Goal: Task Accomplishment & Management: Complete application form

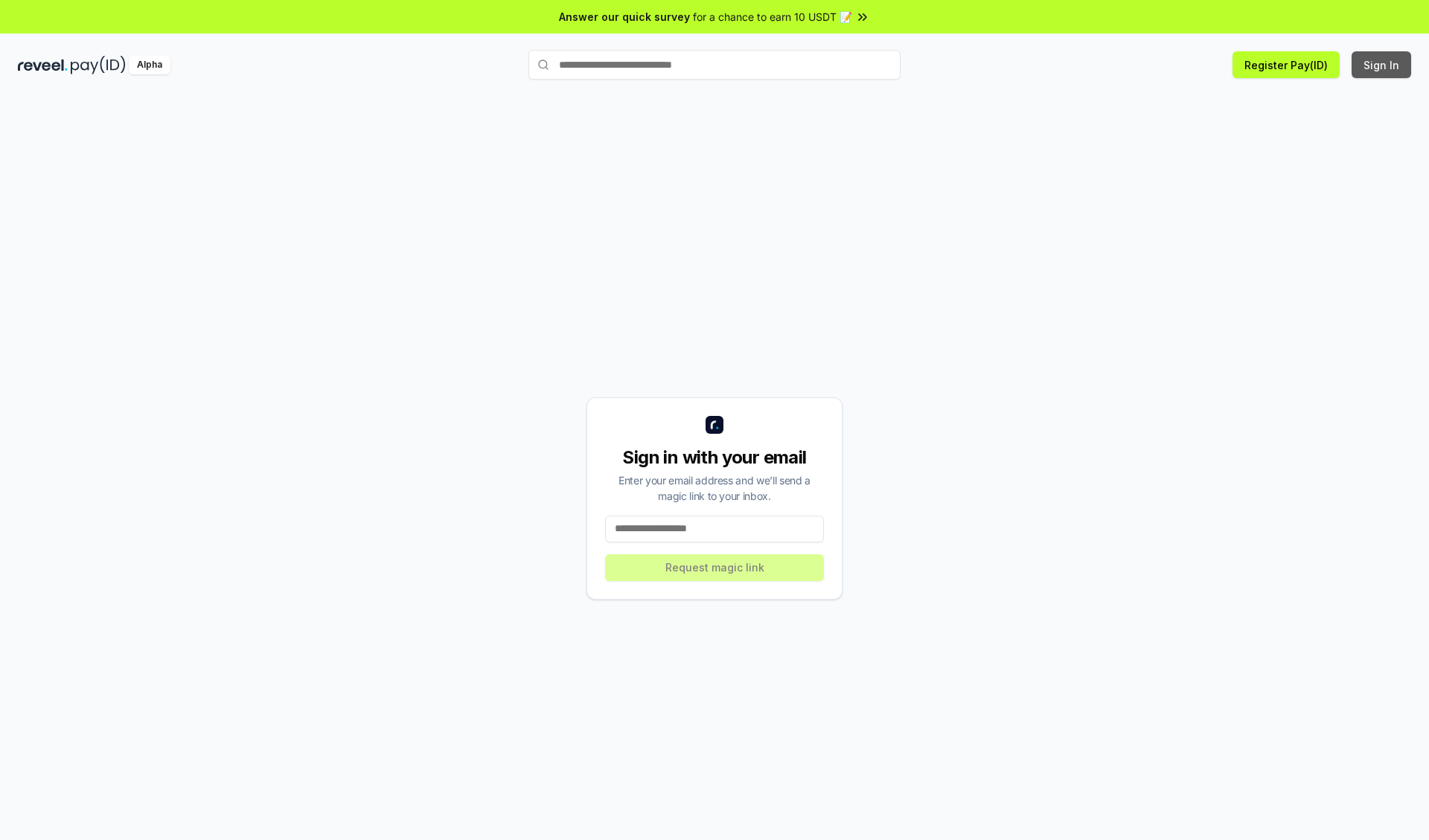
click at [1382, 65] on button "Sign In" at bounding box center [1381, 65] width 60 height 26
type input "**********"
click at [715, 567] on button "Request magic link" at bounding box center [715, 567] width 219 height 26
